Goal: Find contact information: Find contact information

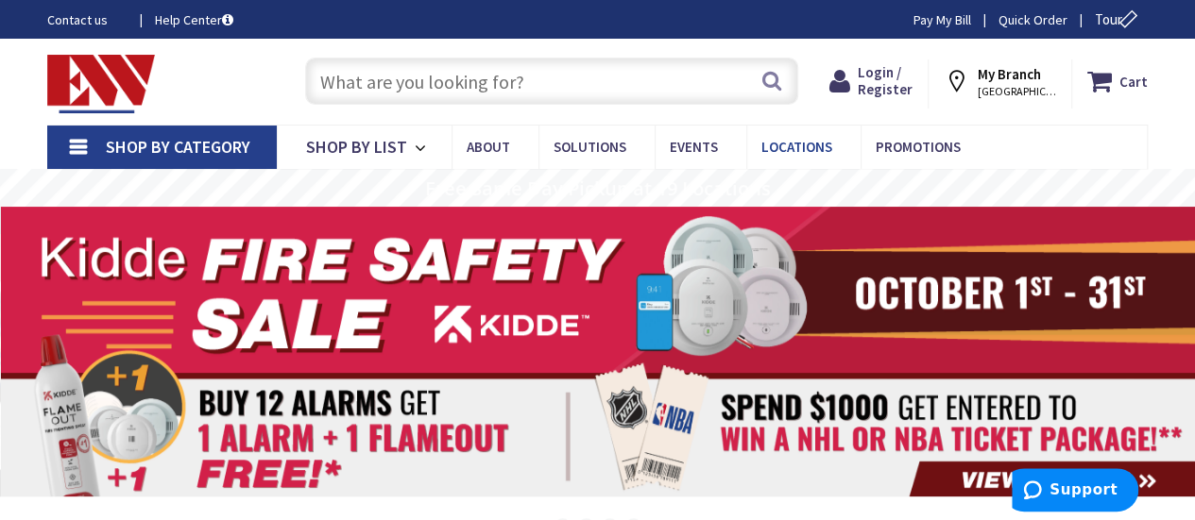
click at [785, 150] on span "Locations" at bounding box center [796, 147] width 71 height 18
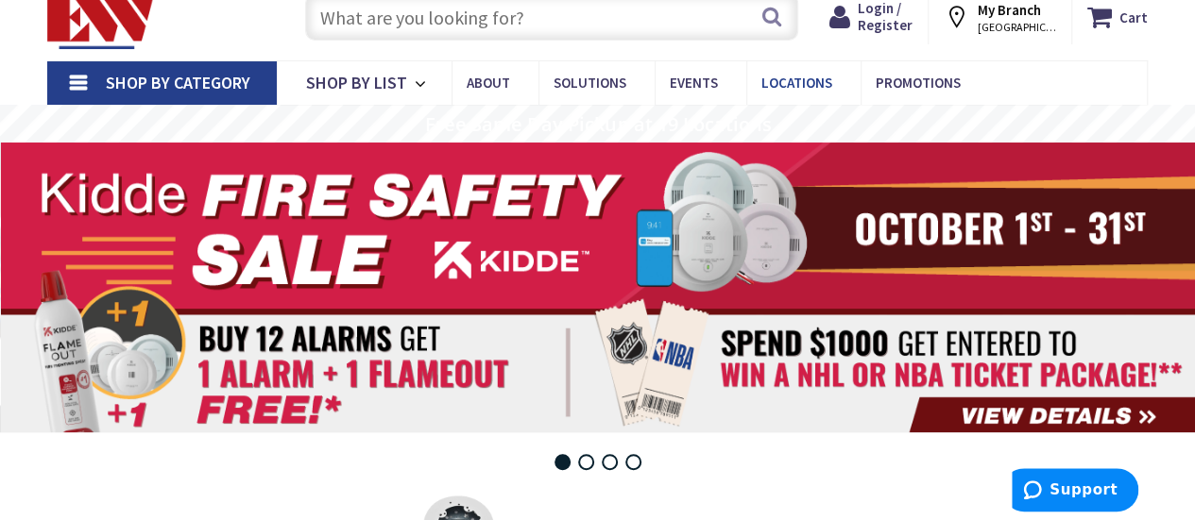
scroll to position [94, 0]
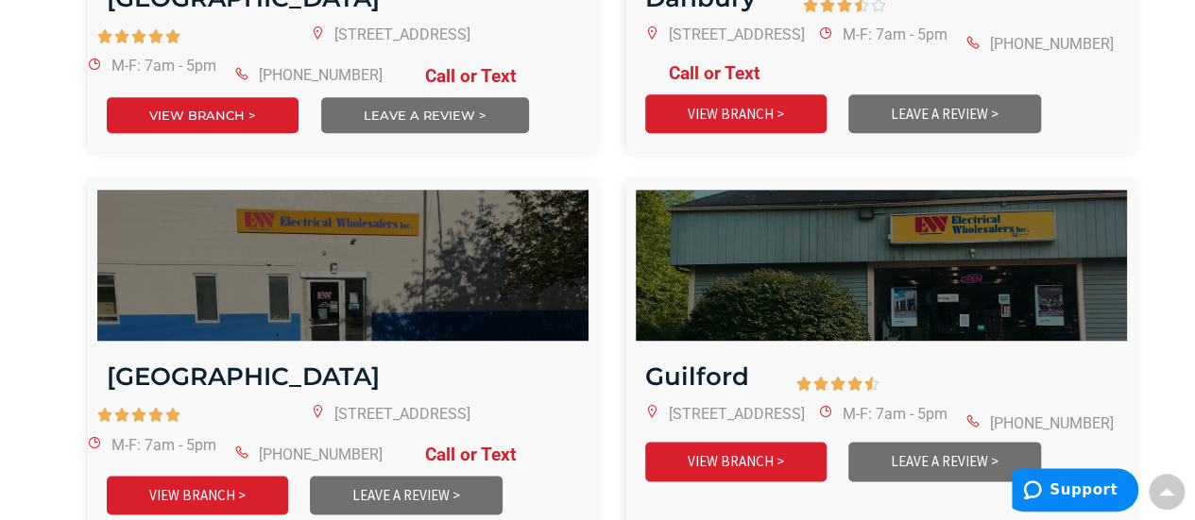
scroll to position [1133, 0]
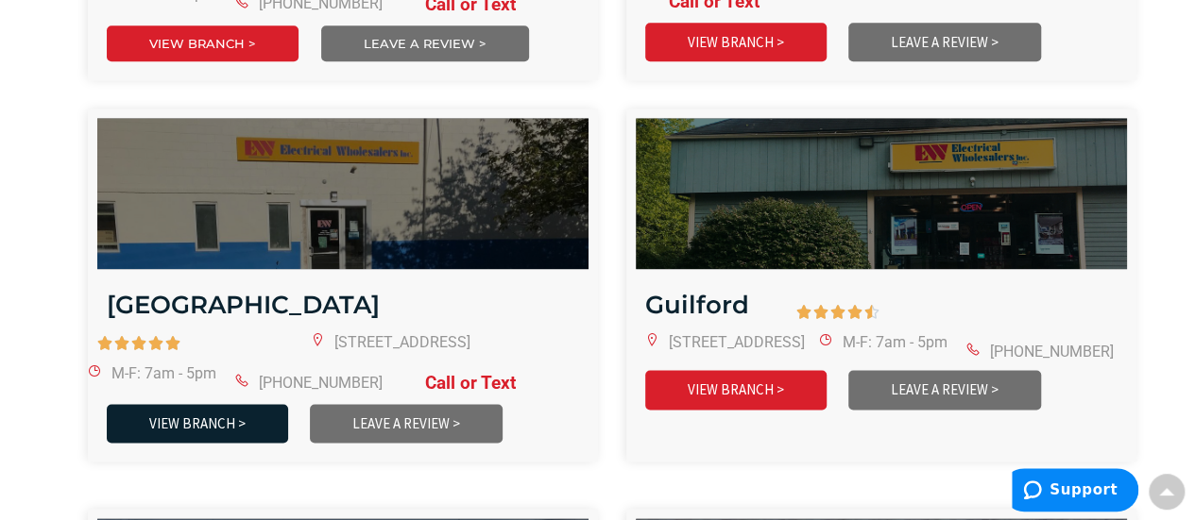
click at [165, 412] on link "VIEW BRANCH >" at bounding box center [197, 423] width 181 height 39
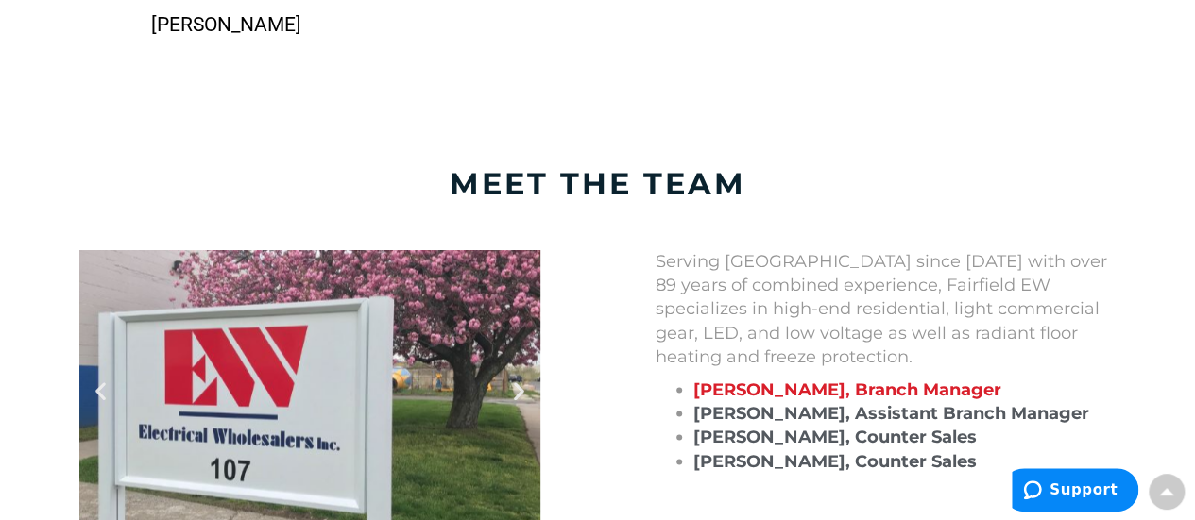
scroll to position [1605, 0]
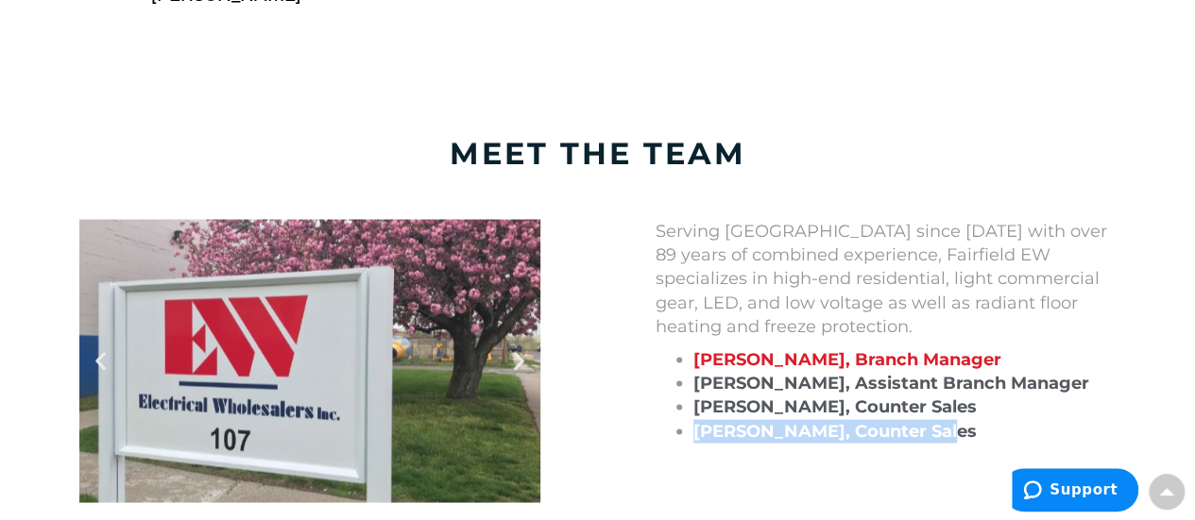
drag, startPoint x: 930, startPoint y: 428, endPoint x: 689, endPoint y: 439, distance: 241.1
click at [689, 439] on ul "Clint DeGroat, Branch Manager Erik Benway, Assistant Branch Manager Emile Jones…" at bounding box center [885, 394] width 461 height 95
click at [687, 439] on ul "Clint DeGroat, Branch Manager Erik Benway, Assistant Branch Manager Emile Jones…" at bounding box center [885, 394] width 461 height 95
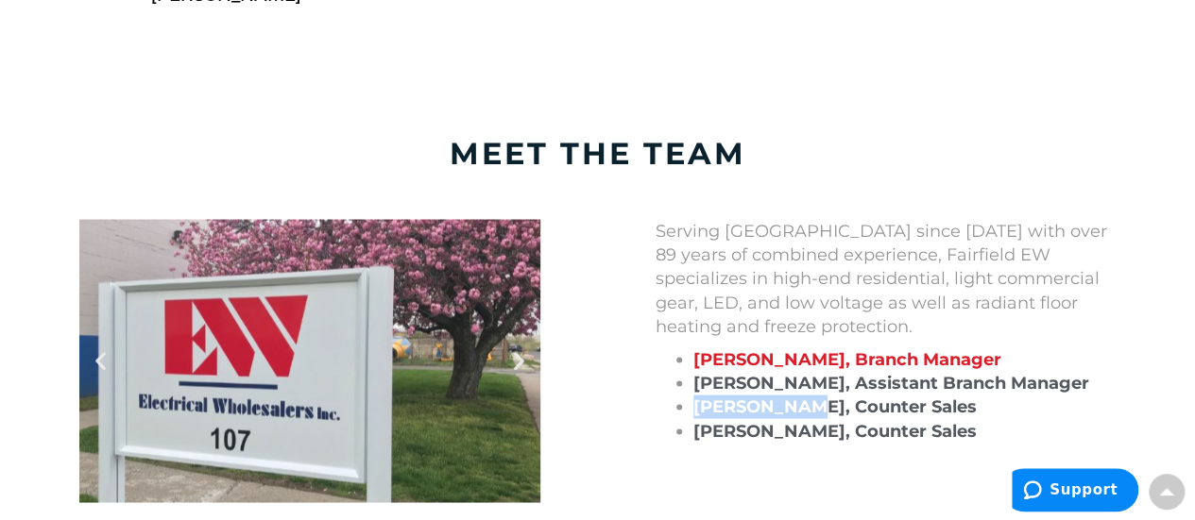
drag, startPoint x: 800, startPoint y: 405, endPoint x: 695, endPoint y: 407, distance: 104.8
click at [695, 407] on span "Emile Jones, Counter Sales" at bounding box center [834, 406] width 283 height 21
copy span "Emile Jones"
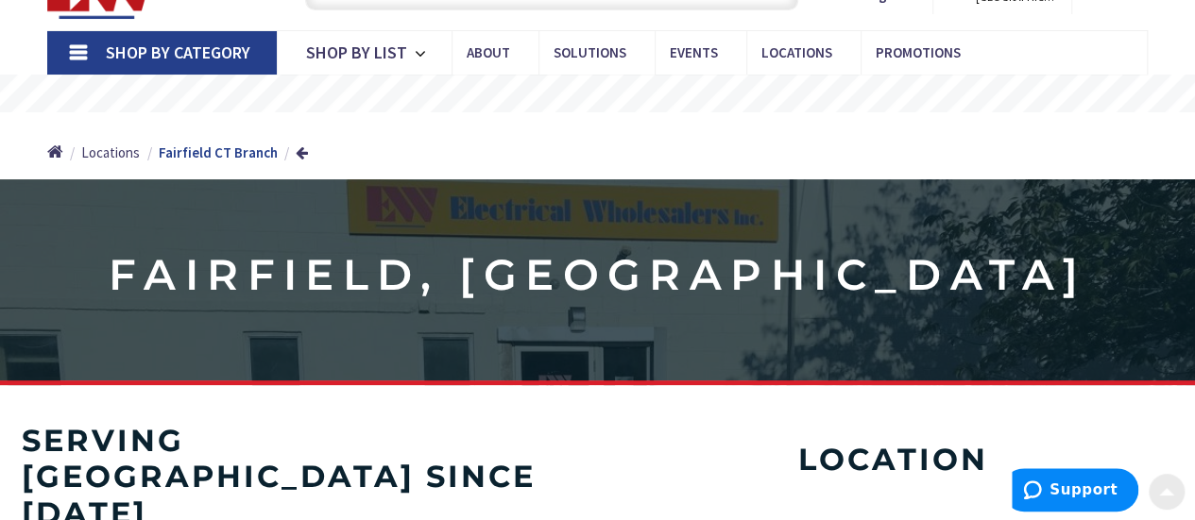
scroll to position [0, 0]
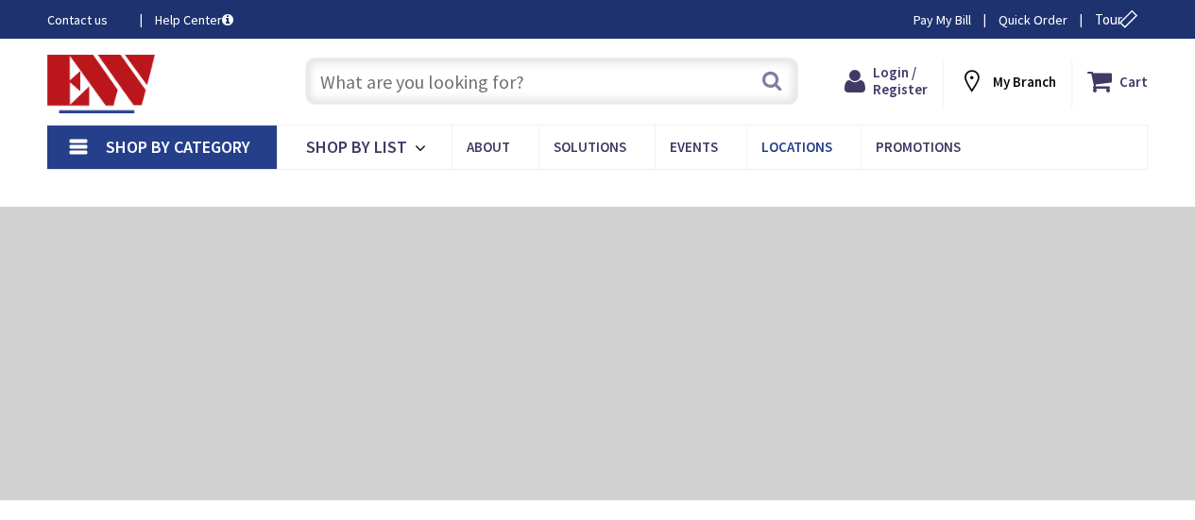
click at [798, 141] on span "Locations" at bounding box center [796, 147] width 71 height 18
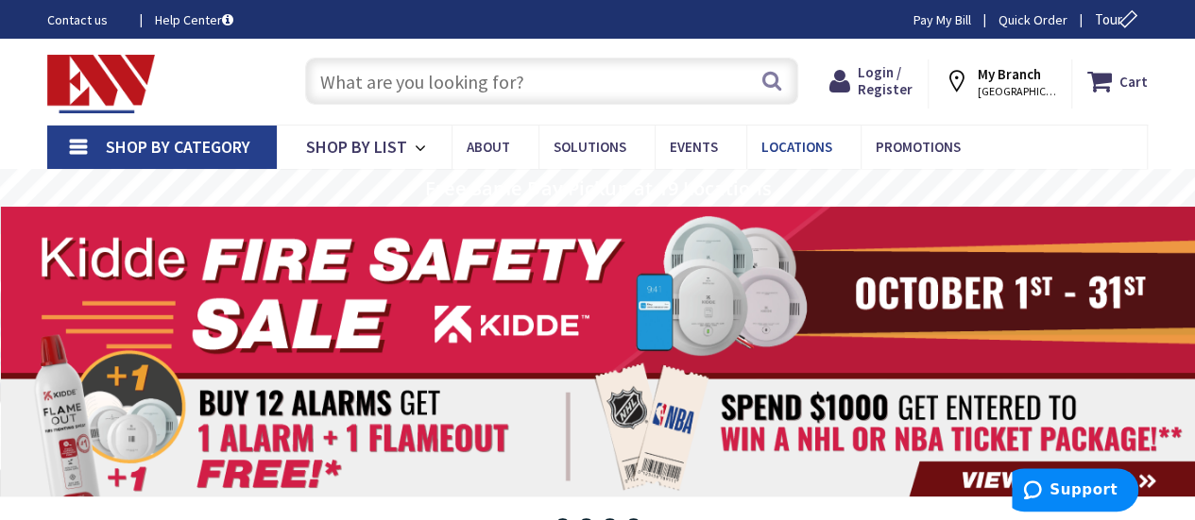
click at [807, 156] on span "Locations" at bounding box center [796, 147] width 71 height 18
click at [806, 149] on span "Locations" at bounding box center [796, 147] width 71 height 18
click at [708, 186] on rs-layer "Free Same Day Pickup at 19 Locations" at bounding box center [598, 188] width 346 height 21
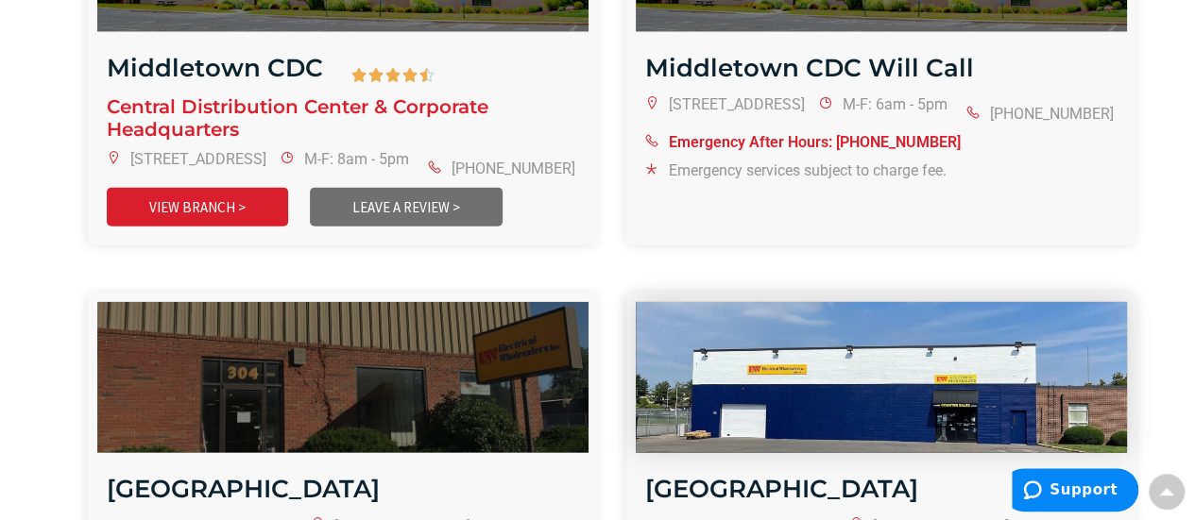
scroll to position [1416, 0]
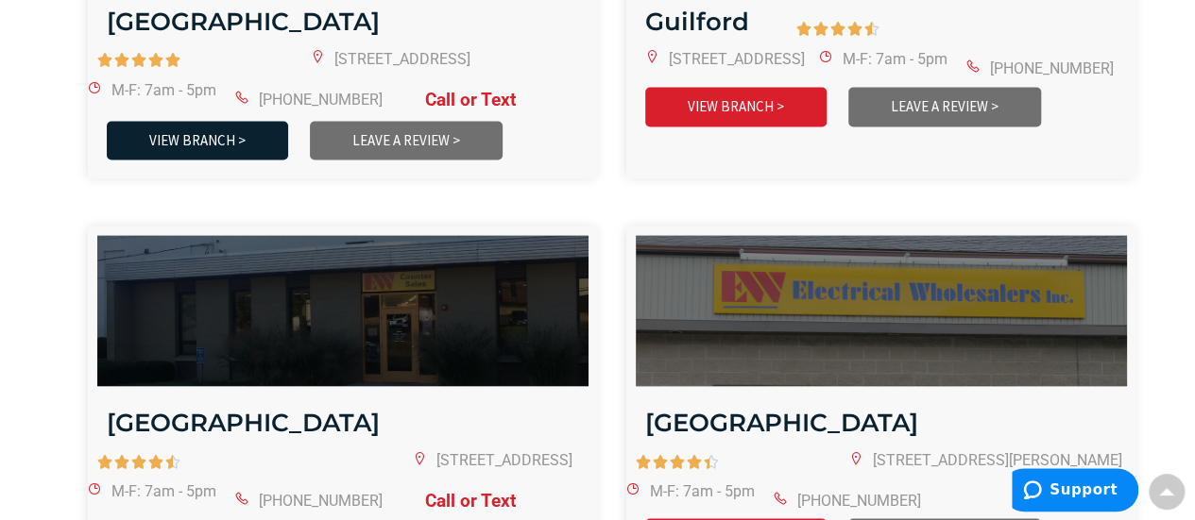
click at [135, 127] on link "VIEW BRANCH >" at bounding box center [197, 140] width 181 height 39
